Goal: Contribute content: Add original content to the website for others to see

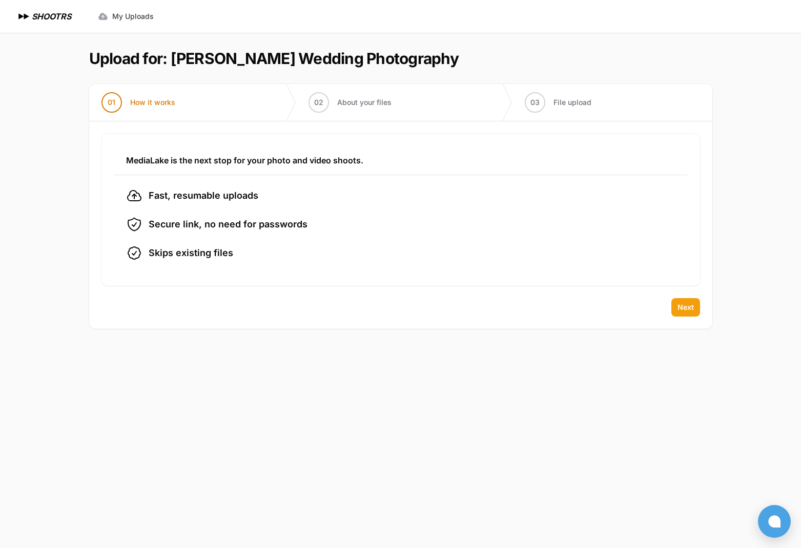
click at [679, 309] on span "Next" at bounding box center [685, 307] width 16 height 10
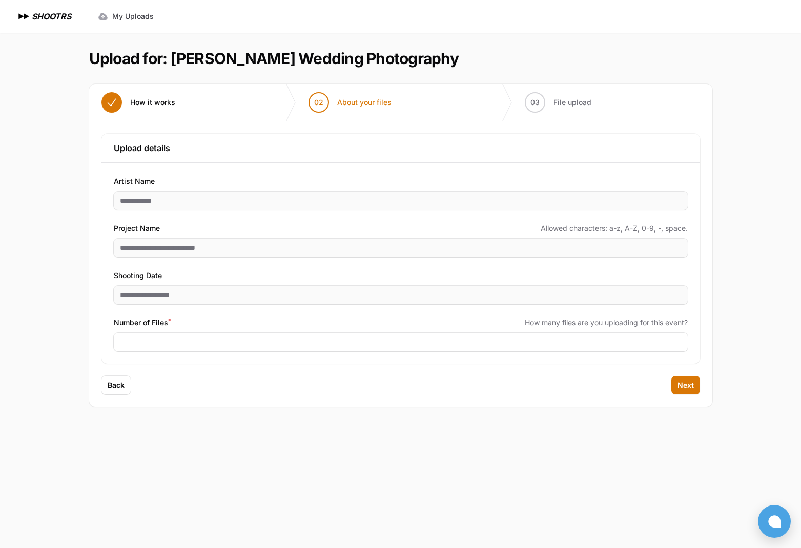
scroll to position [1, 0]
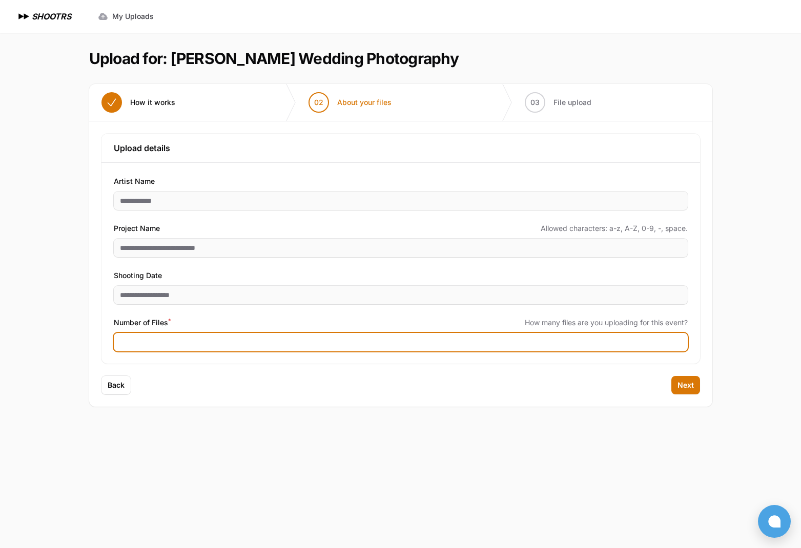
click at [172, 339] on input "Number of Files *" at bounding box center [401, 342] width 574 height 18
type input "****"
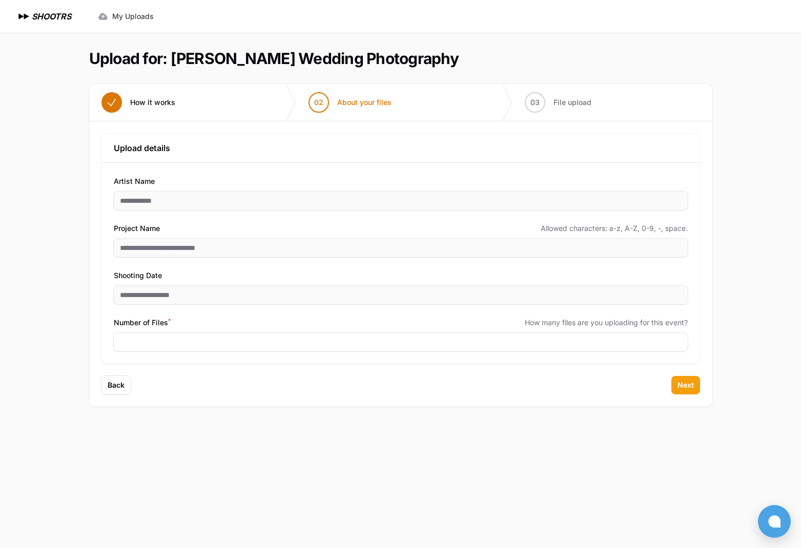
scroll to position [1, 0]
click at [689, 389] on span "Next" at bounding box center [685, 385] width 16 height 10
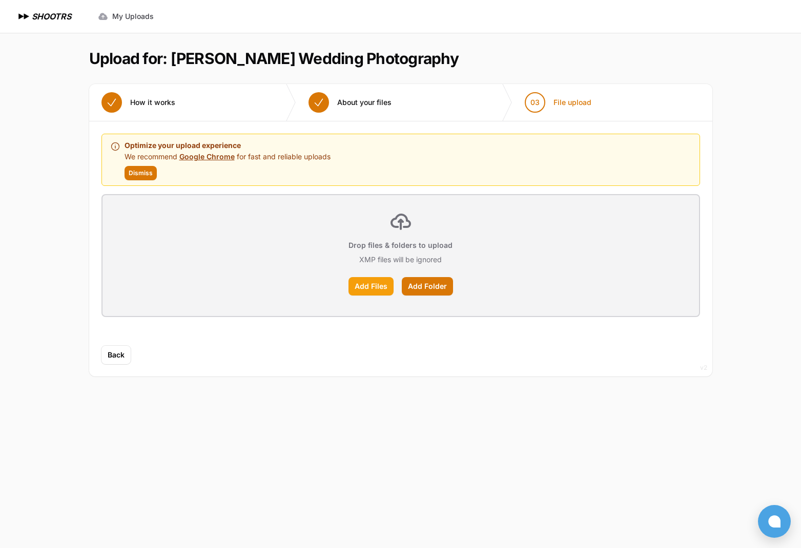
click at [379, 286] on label "Add Files" at bounding box center [370, 286] width 45 height 18
click at [0, 0] on input "Add Files" at bounding box center [0, 0] width 0 height 0
click at [432, 284] on label "Add Folder" at bounding box center [427, 286] width 51 height 18
click at [0, 0] on input "Add Folder" at bounding box center [0, 0] width 0 height 0
